Goal: Transaction & Acquisition: Purchase product/service

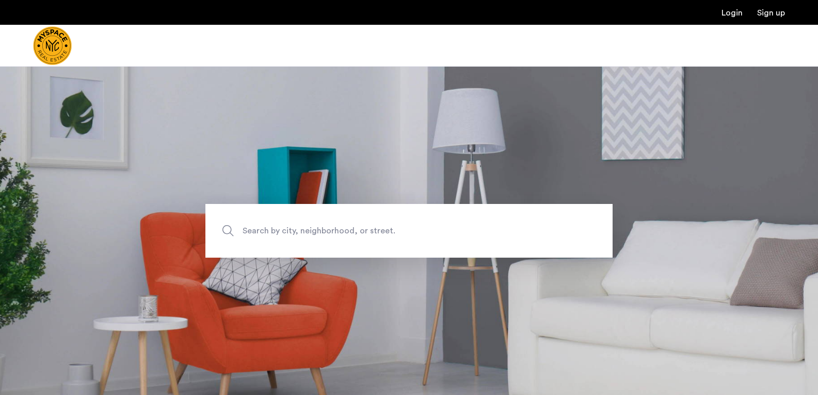
click at [311, 227] on span "Search by city, neighborhood, or street." at bounding box center [385, 230] width 285 height 14
click at [311, 227] on input "Search by city, neighborhood, or street." at bounding box center [408, 231] width 407 height 54
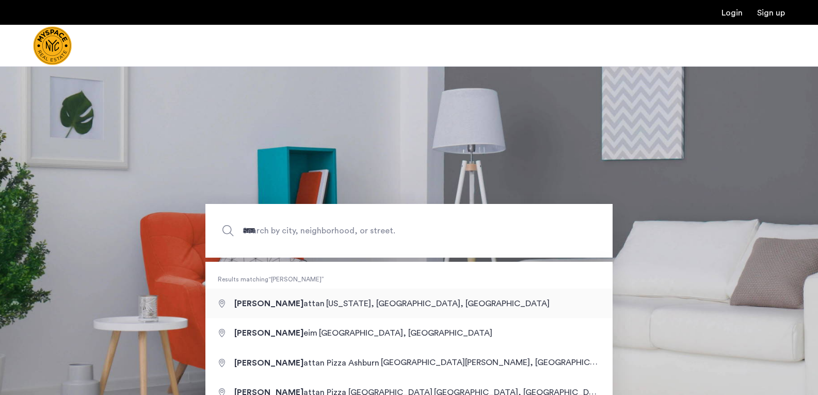
type input "**********"
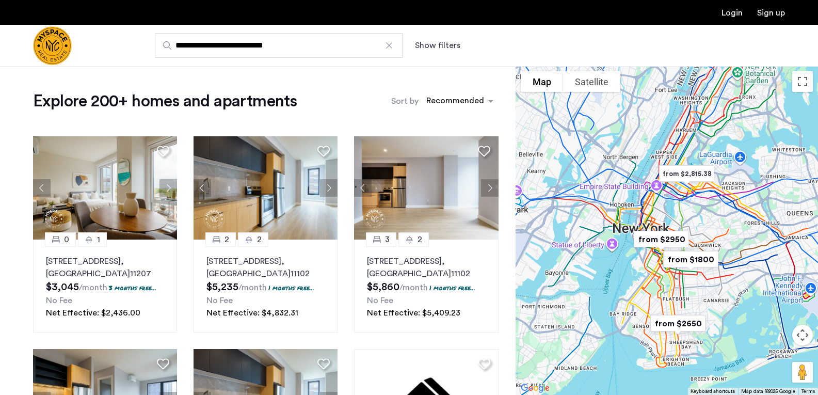
drag, startPoint x: 627, startPoint y: 278, endPoint x: 655, endPoint y: 276, distance: 28.4
click at [666, 304] on div at bounding box center [667, 230] width 302 height 329
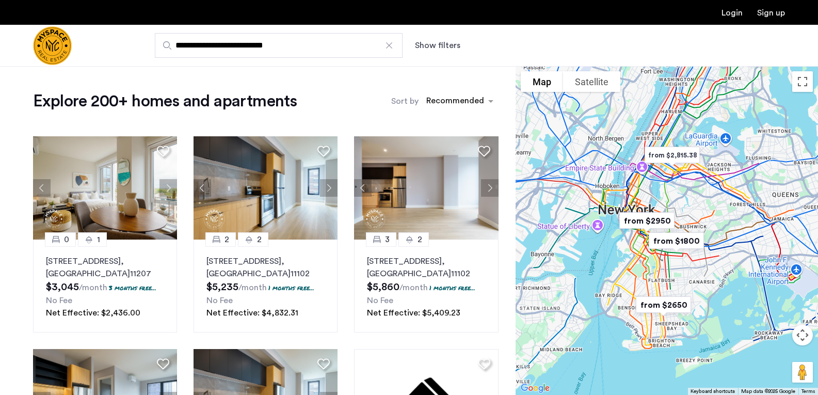
click at [636, 190] on div at bounding box center [667, 230] width 302 height 329
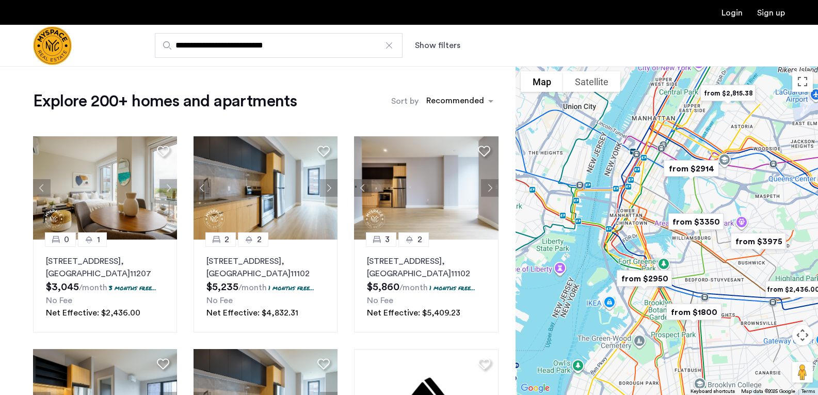
click at [636, 190] on div at bounding box center [667, 230] width 302 height 329
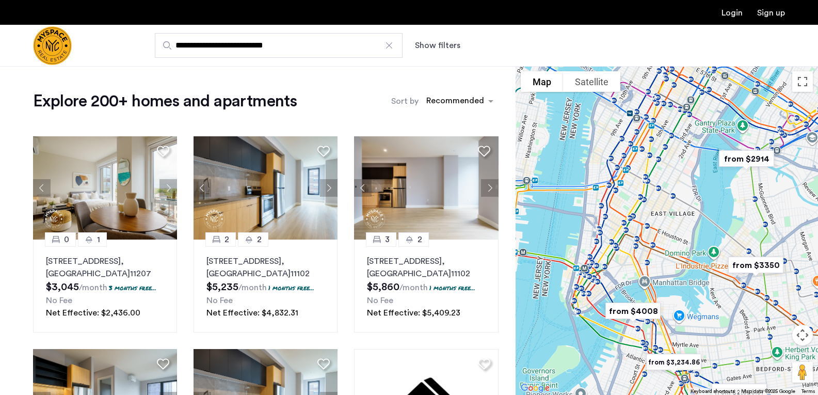
click at [638, 191] on div at bounding box center [667, 230] width 302 height 329
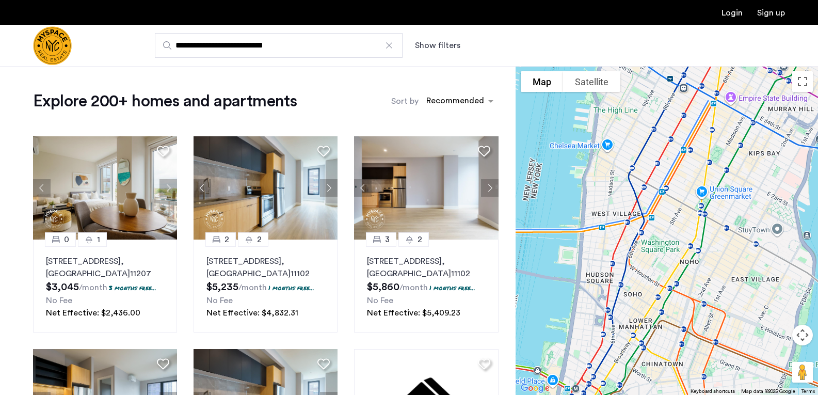
drag, startPoint x: 644, startPoint y: 193, endPoint x: 698, endPoint y: 230, distance: 65.3
click at [698, 230] on div at bounding box center [667, 230] width 302 height 329
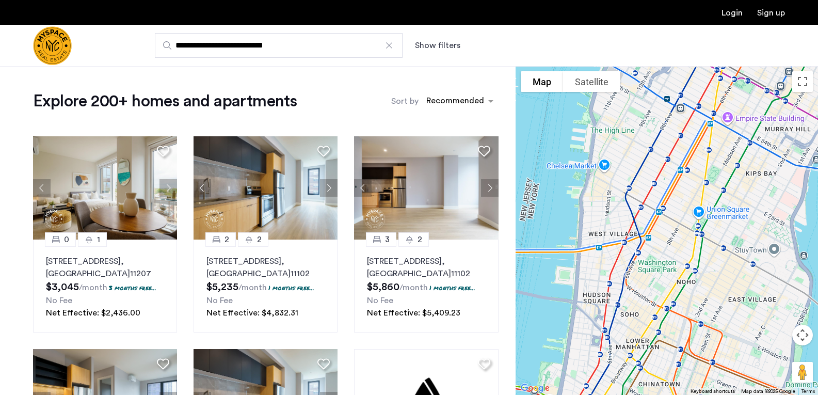
drag, startPoint x: 736, startPoint y: 196, endPoint x: 710, endPoint y: 273, distance: 81.3
click at [710, 275] on div at bounding box center [667, 230] width 302 height 329
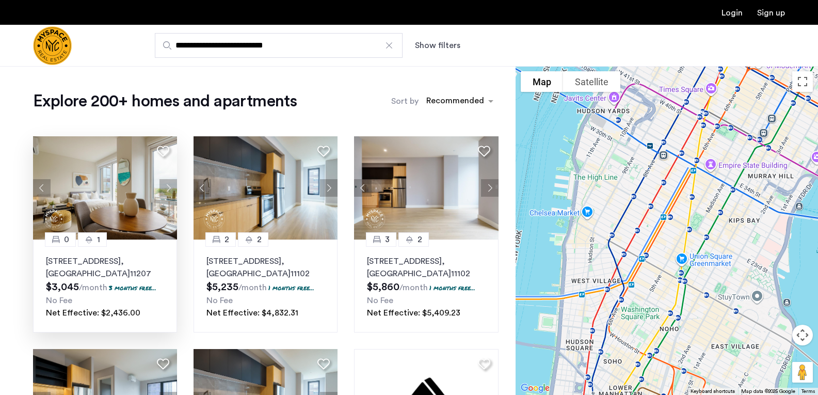
click at [169, 184] on button "Next apartment" at bounding box center [168, 188] width 18 height 18
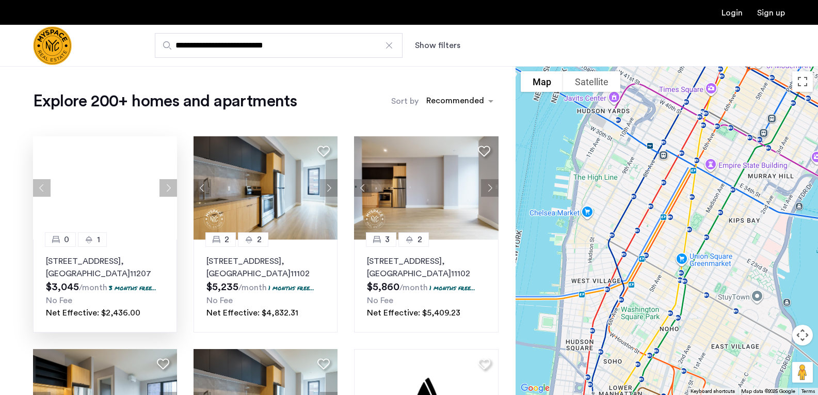
click at [169, 184] on button "Next apartment" at bounding box center [168, 188] width 18 height 18
